Goal: Task Accomplishment & Management: Use online tool/utility

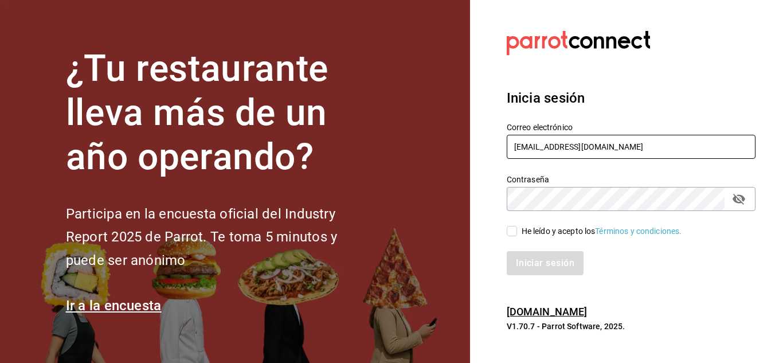
click at [577, 150] on input "yamileh333@gmail.com" at bounding box center [630, 147] width 249 height 24
type input "ahambletonm@gmail.com"
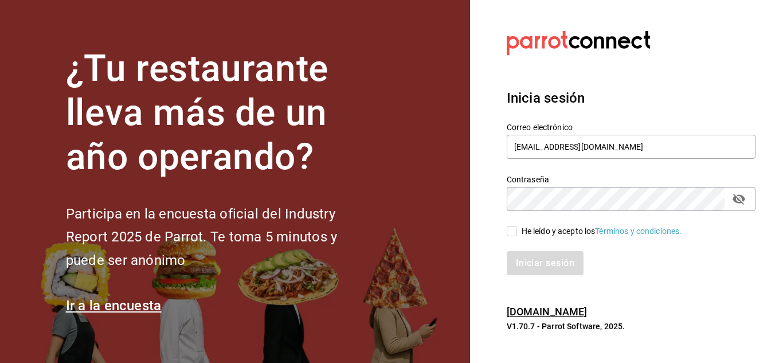
click at [513, 230] on input "He leído y acepto los Términos y condiciones." at bounding box center [511, 231] width 10 height 10
checkbox input "true"
click at [539, 256] on button "Iniciar sesión" at bounding box center [545, 263] width 78 height 24
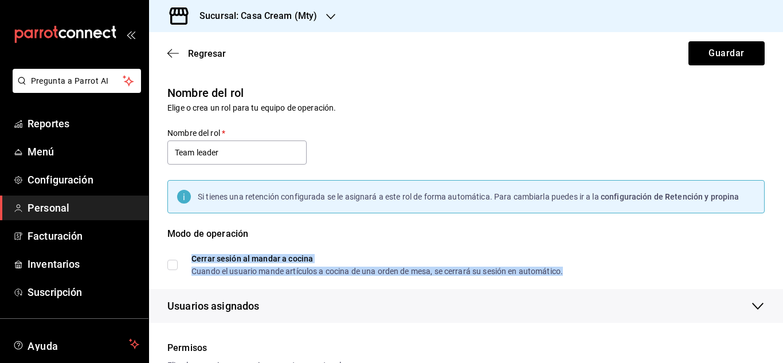
click at [539, 256] on div "Cerrar sesión al mandar a cocina" at bounding box center [376, 258] width 371 height 8
click at [70, 123] on span "Reportes" at bounding box center [83, 123] width 112 height 15
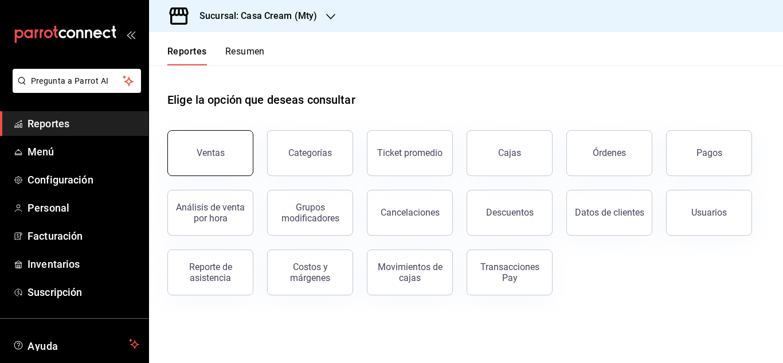
click at [201, 167] on button "Ventas" at bounding box center [210, 153] width 86 height 46
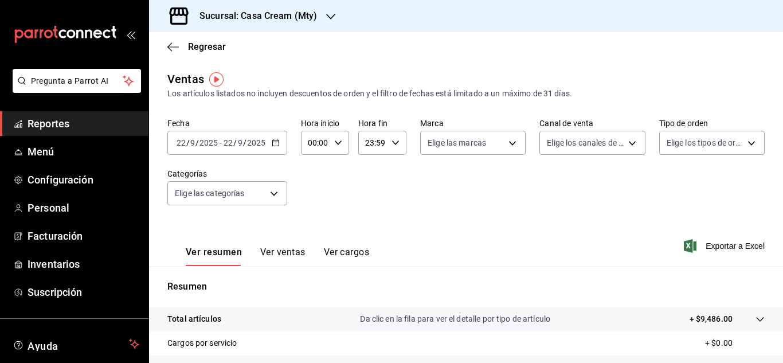
click at [272, 141] on icon "button" at bounding box center [276, 143] width 8 height 8
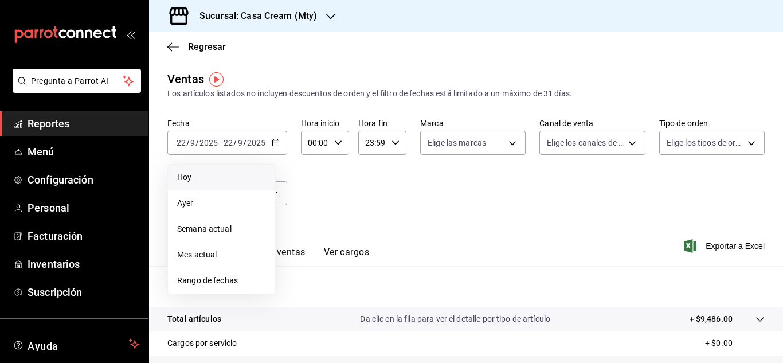
click at [185, 171] on span "Hoy" at bounding box center [221, 177] width 89 height 12
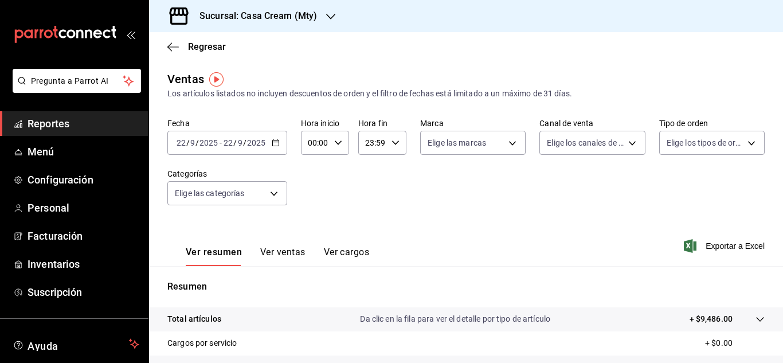
click at [276, 13] on h3 "Sucursal: Casa Cream (Mty)" at bounding box center [253, 16] width 127 height 14
click at [187, 77] on span "Casa Cream (Centrito)" at bounding box center [198, 75] width 81 height 12
click at [274, 145] on icon "button" at bounding box center [276, 143] width 8 height 8
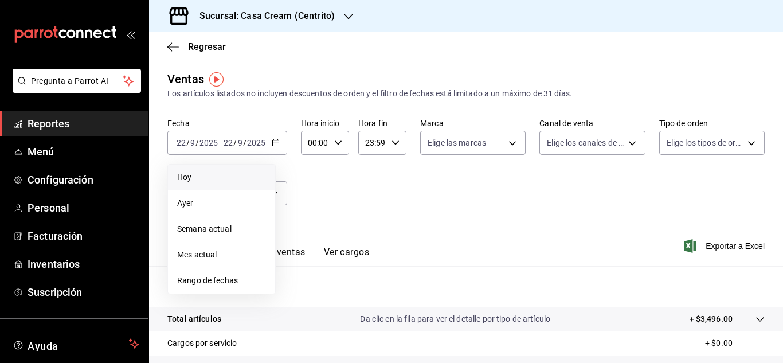
click at [187, 182] on span "Hoy" at bounding box center [221, 177] width 89 height 12
